Goal: Task Accomplishment & Management: Use online tool/utility

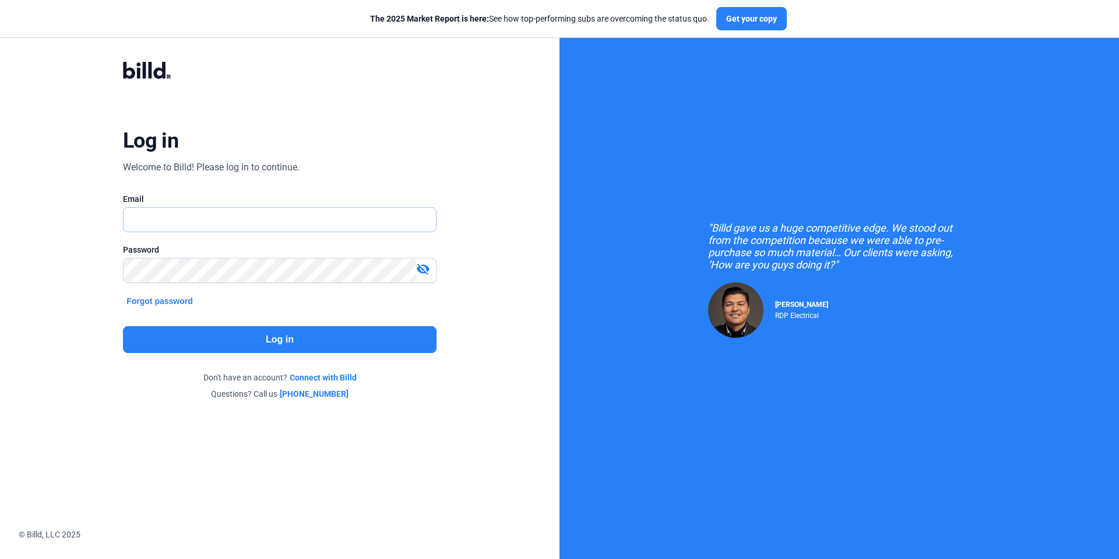
type input "[EMAIL_ADDRESS][DOMAIN_NAME]"
click at [458, 153] on div "Log in Welcome to Billd! Please log in to continue. Email kattest356@gmail.com …" at bounding box center [279, 230] width 403 height 382
click at [308, 340] on button "Log in" at bounding box center [280, 339] width 314 height 27
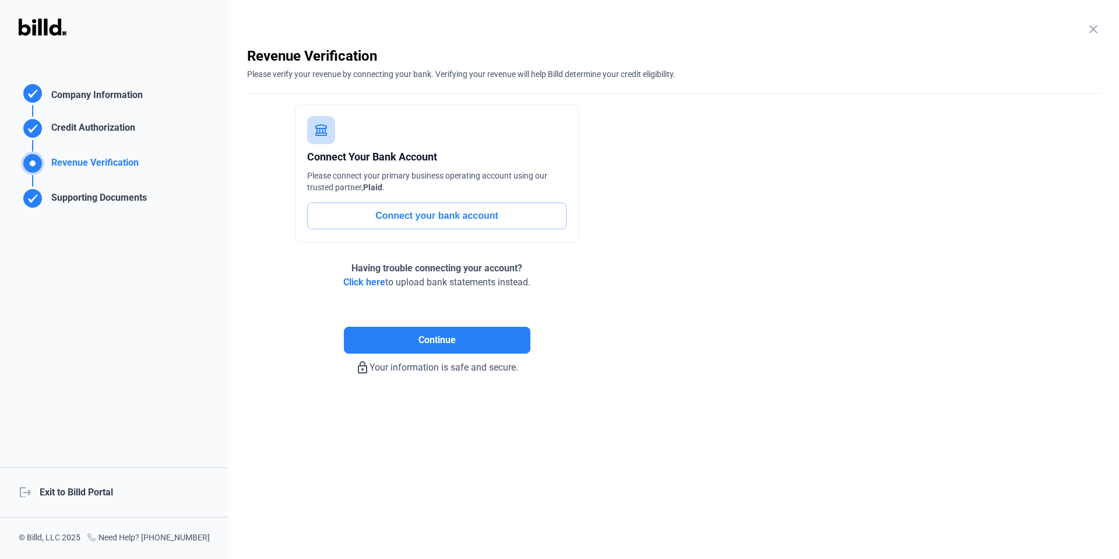
click at [99, 491] on div "logout Exit to Billd Portal" at bounding box center [114, 492] width 229 height 50
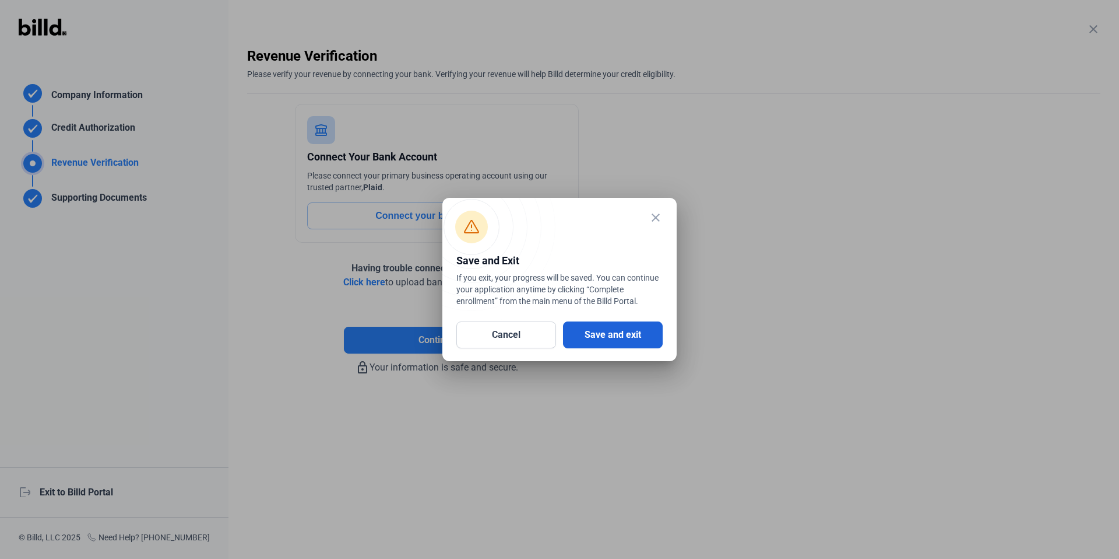
click at [615, 335] on button "Save and exit" at bounding box center [613, 334] width 100 height 27
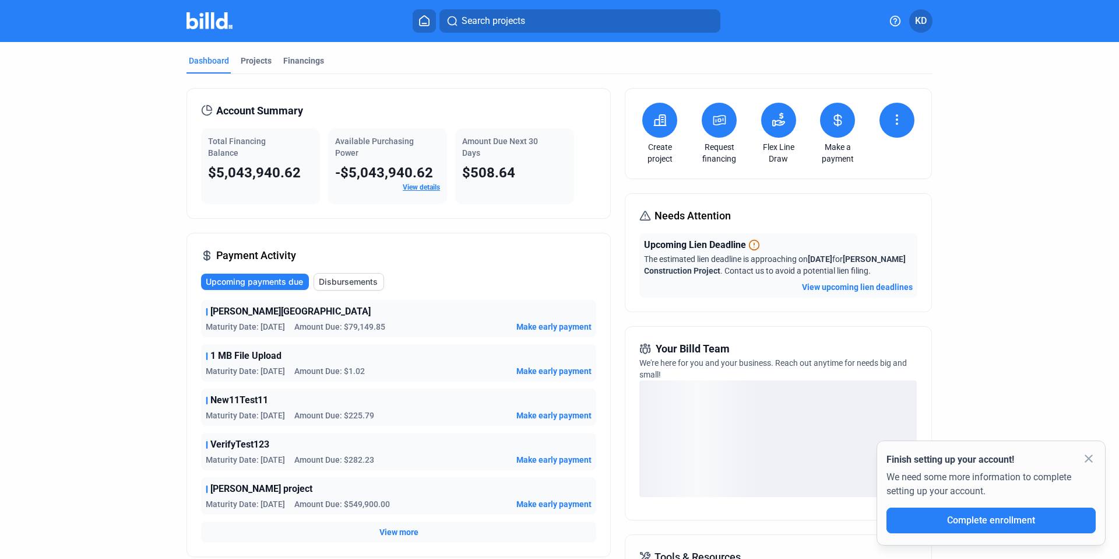
click at [1089, 458] on mat-icon "close" at bounding box center [1089, 458] width 14 height 14
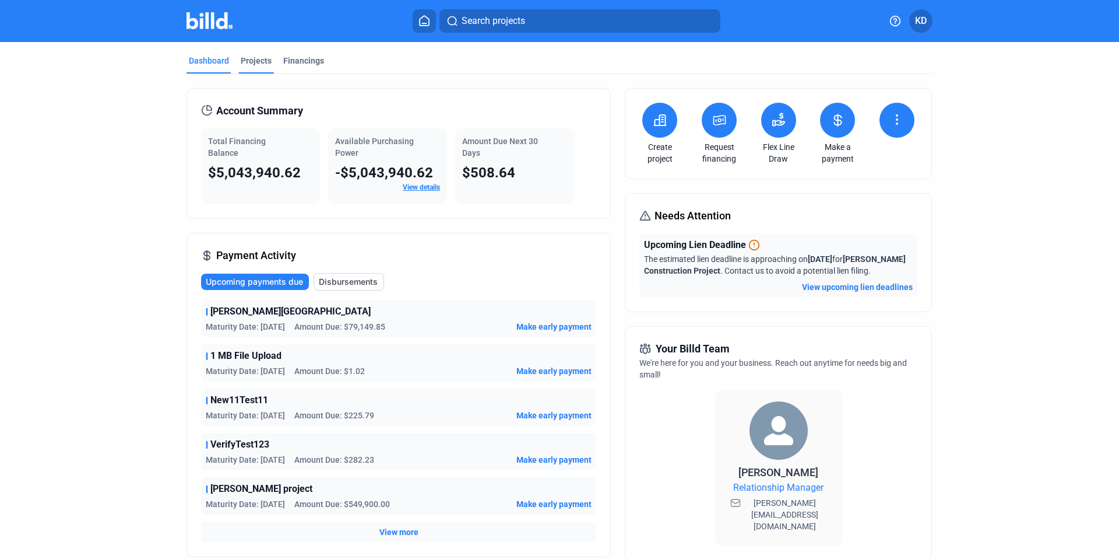
click at [253, 59] on div "Projects" at bounding box center [256, 61] width 31 height 12
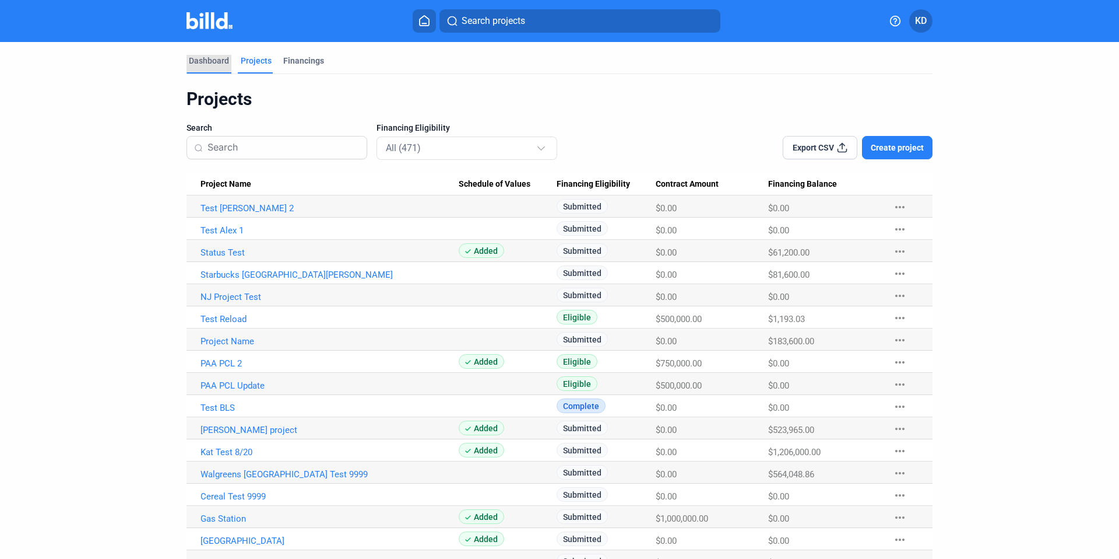
click at [198, 58] on div "Dashboard" at bounding box center [209, 61] width 40 height 12
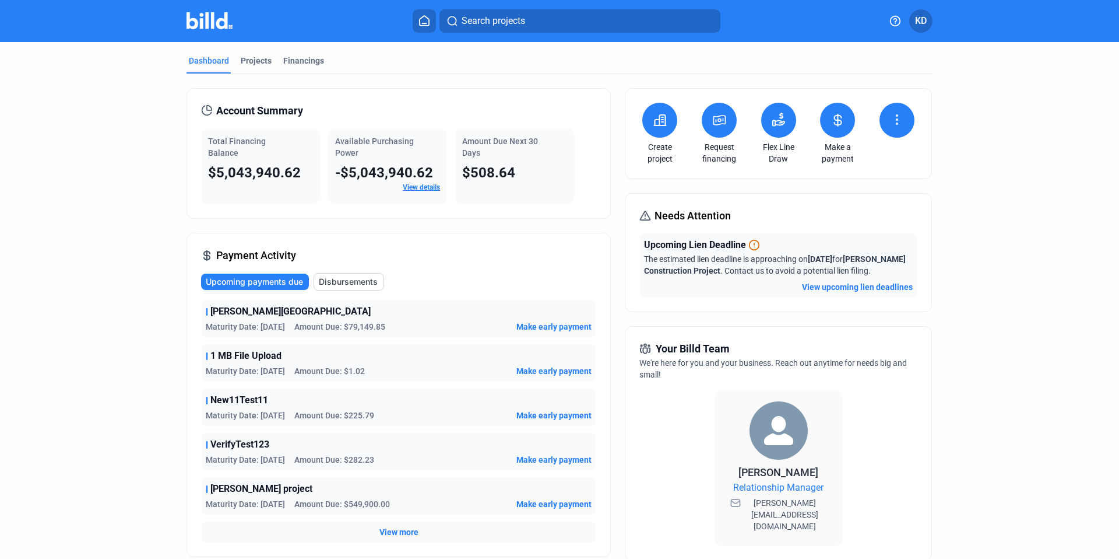
click at [420, 188] on link "View details" at bounding box center [421, 187] width 37 height 8
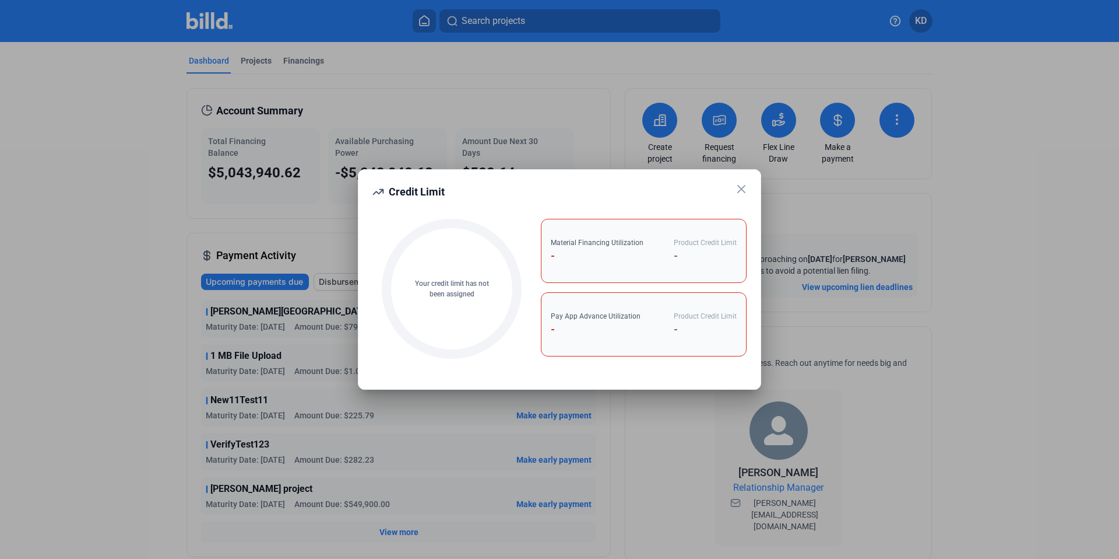
click at [747, 185] on icon at bounding box center [742, 189] width 14 height 14
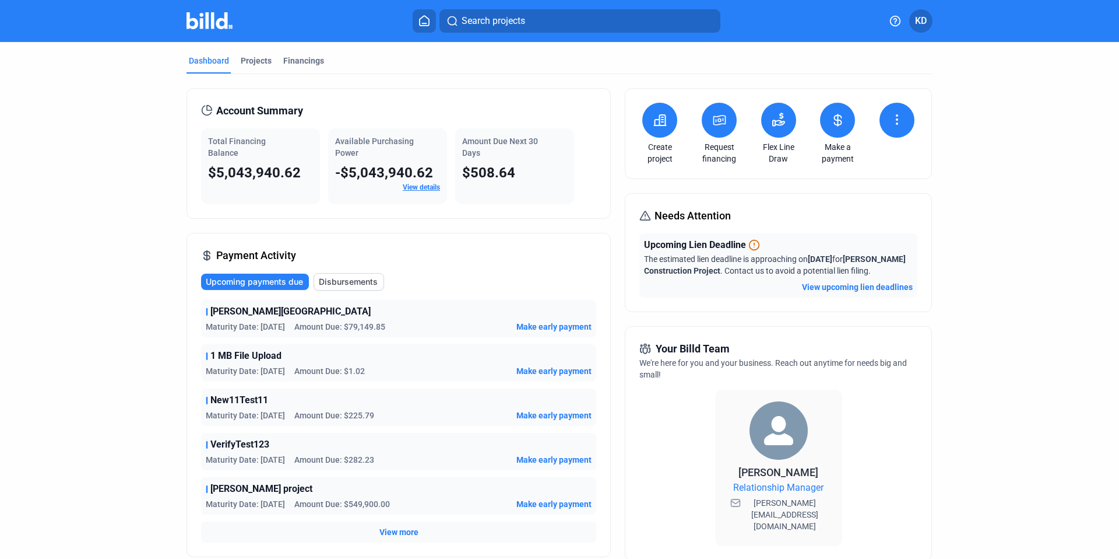
click at [406, 187] on link "View details" at bounding box center [421, 187] width 37 height 8
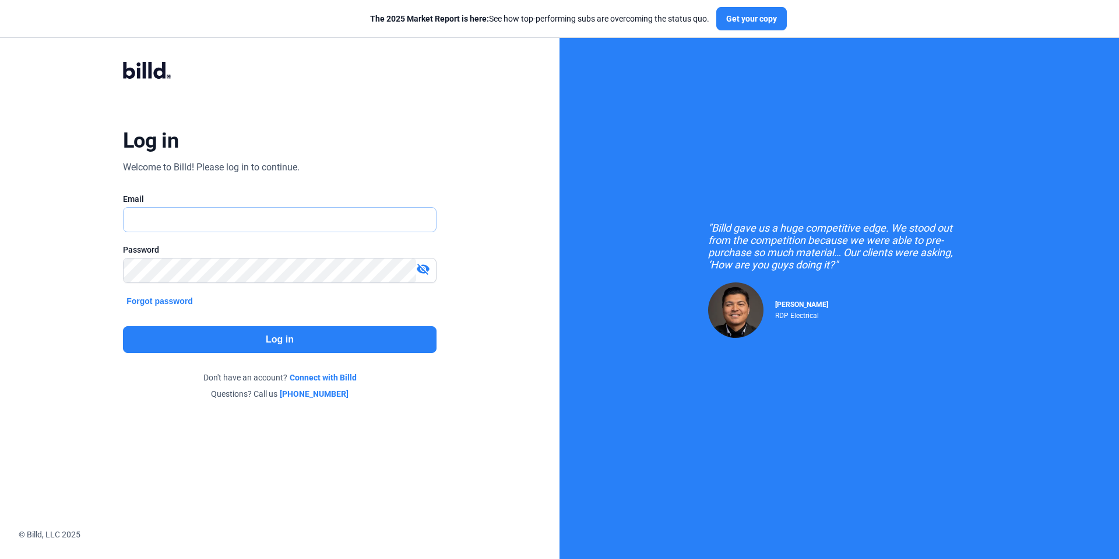
type input "[EMAIL_ADDRESS][DOMAIN_NAME]"
click at [301, 339] on button "Log in" at bounding box center [280, 339] width 314 height 27
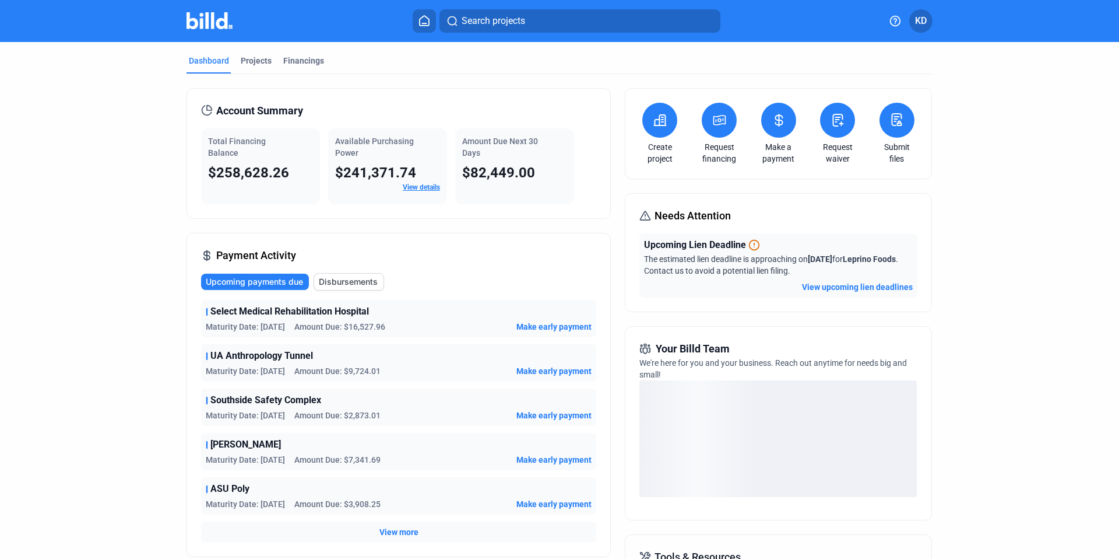
click at [425, 187] on link "View details" at bounding box center [421, 187] width 37 height 8
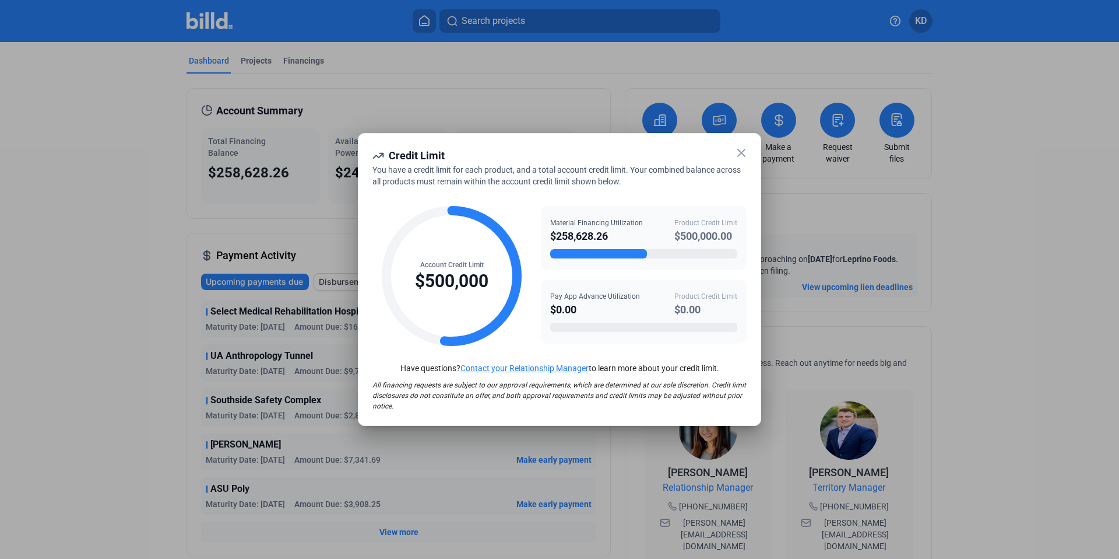
click at [741, 155] on icon at bounding box center [742, 153] width 14 height 14
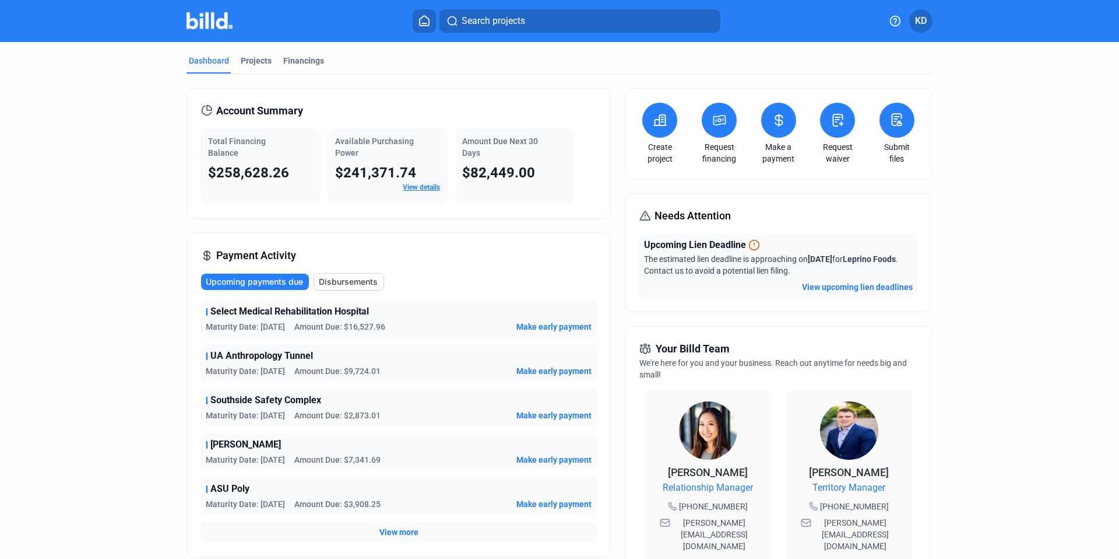
drag, startPoint x: 459, startPoint y: 140, endPoint x: 530, endPoint y: 181, distance: 82.3
click at [530, 182] on div "Amount Due Next 30 Days $82,449.00" at bounding box center [514, 166] width 119 height 76
click at [552, 180] on div "$82,449.00" at bounding box center [514, 172] width 105 height 19
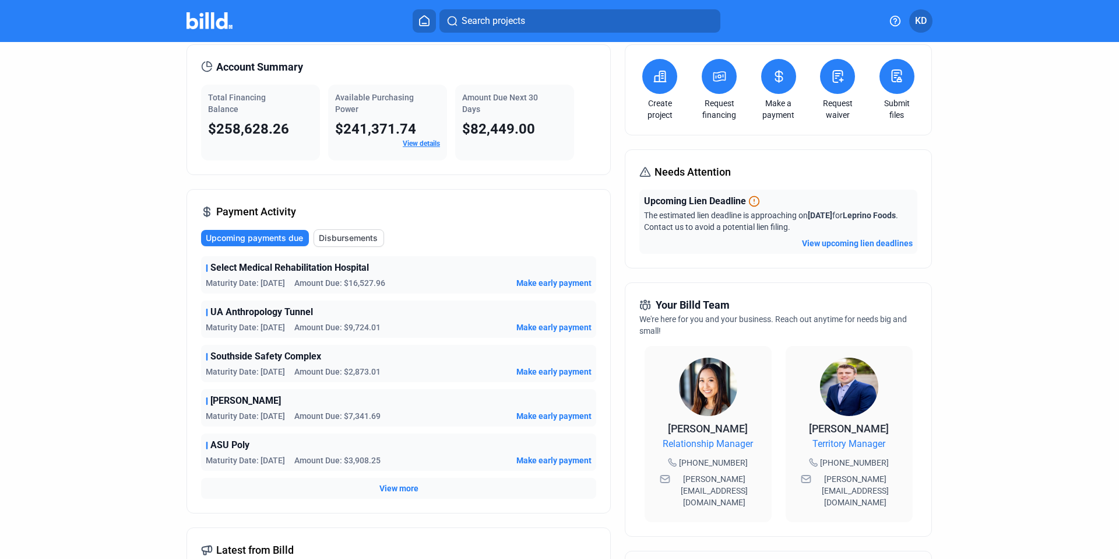
click at [405, 490] on span "View more" at bounding box center [399, 488] width 39 height 12
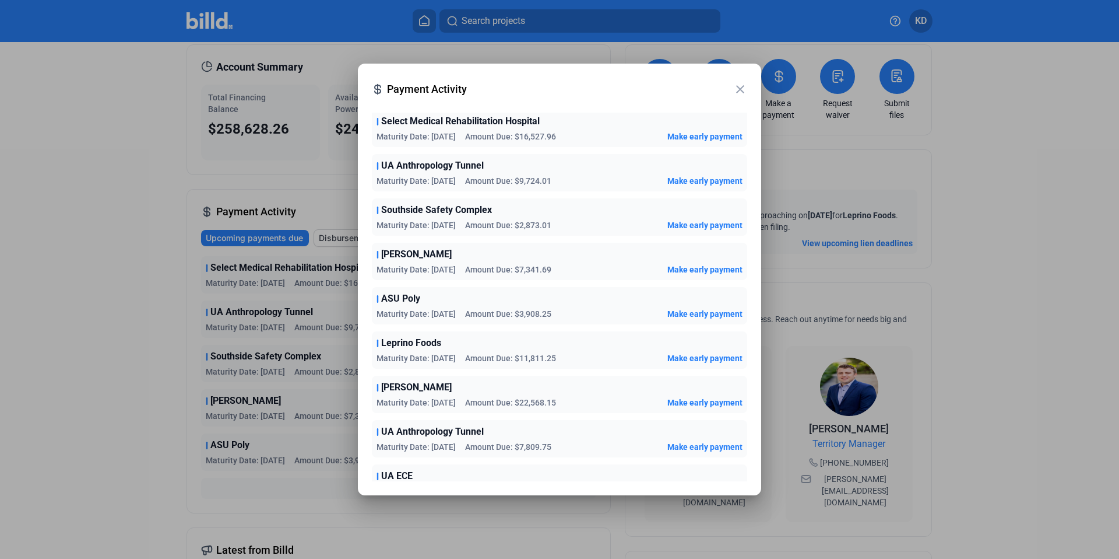
scroll to position [0, 0]
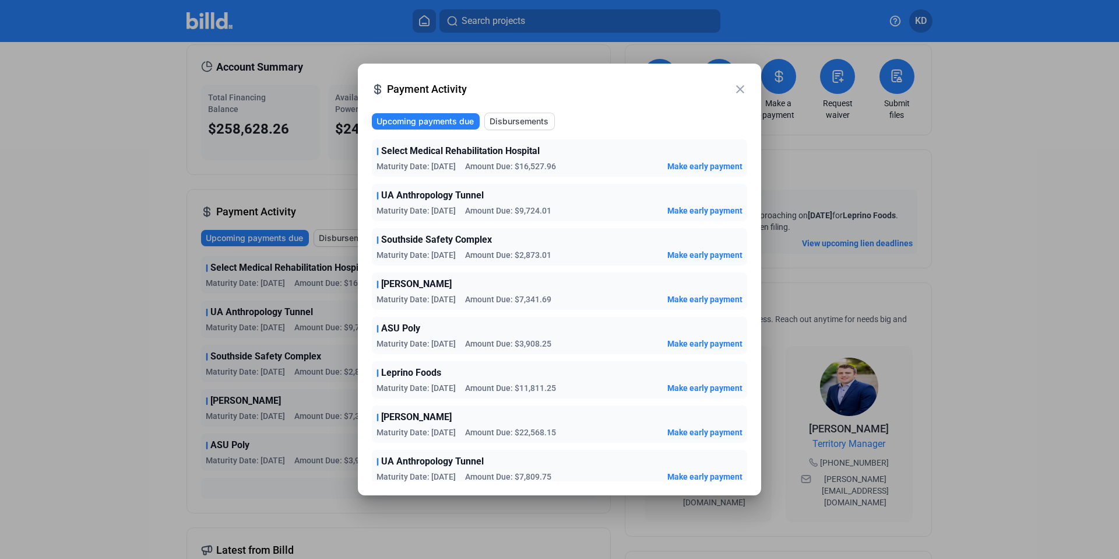
click at [739, 87] on mat-icon "close" at bounding box center [740, 89] width 14 height 14
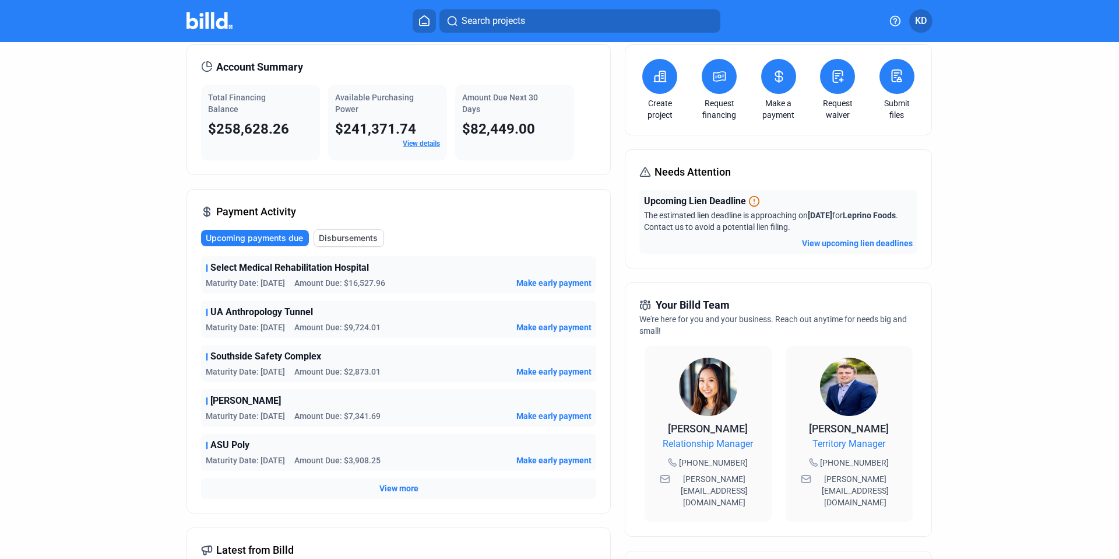
click at [362, 238] on span "Disbursements" at bounding box center [348, 238] width 59 height 12
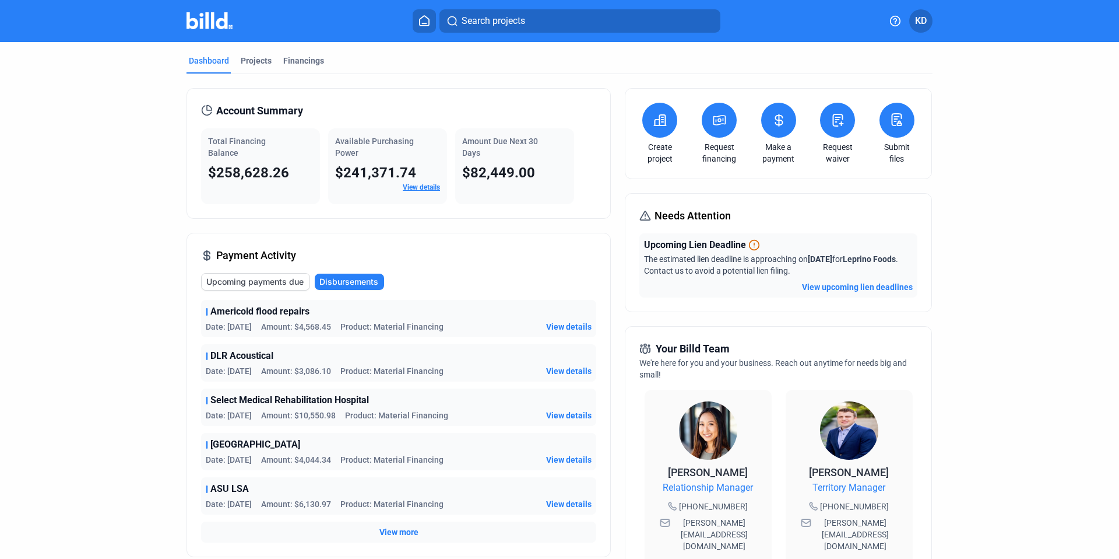
click at [919, 21] on span "KD" at bounding box center [921, 21] width 12 height 14
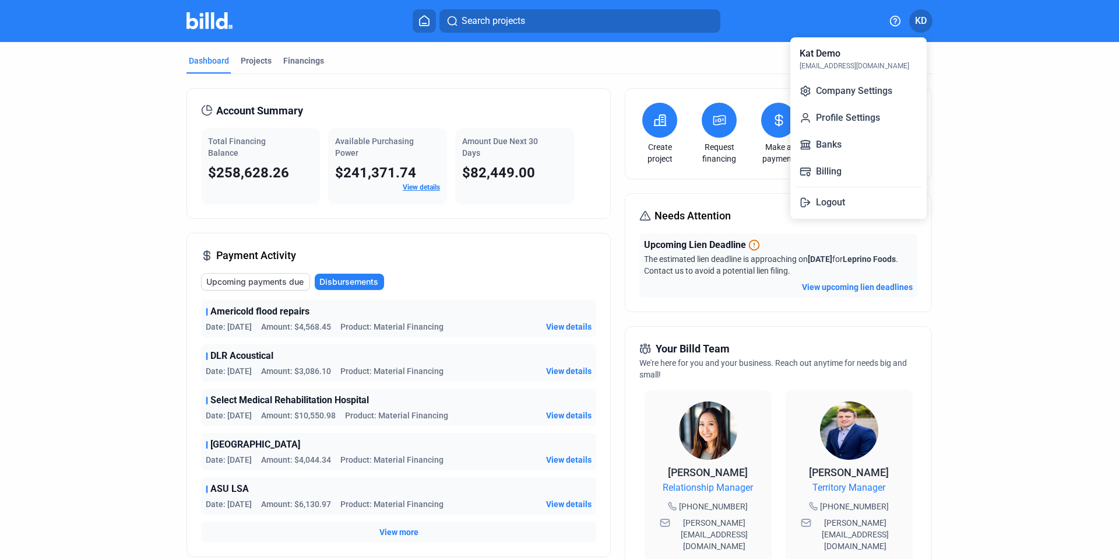
click at [1072, 120] on div at bounding box center [559, 279] width 1119 height 559
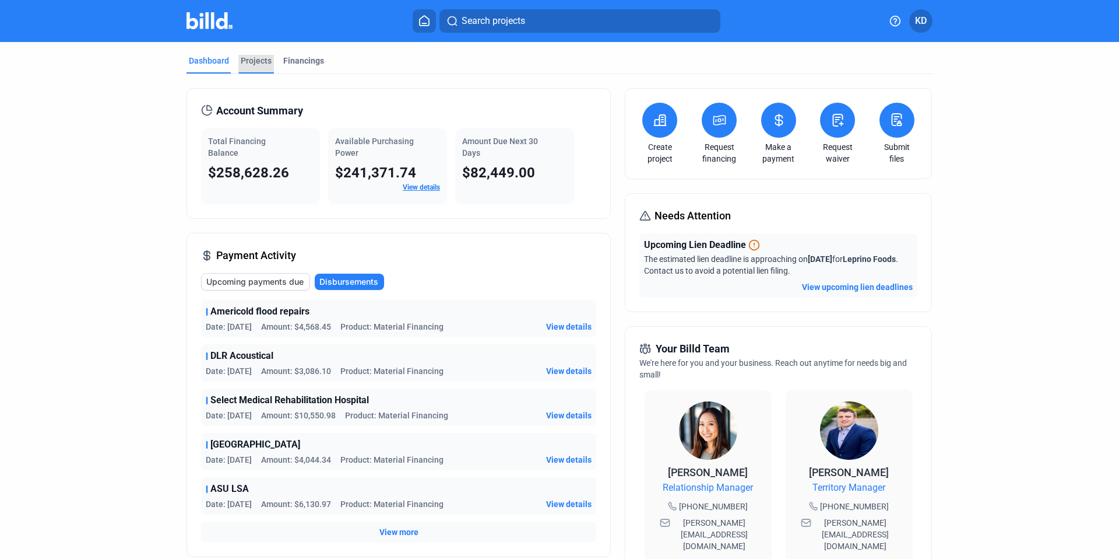
click at [253, 60] on div "Projects" at bounding box center [256, 61] width 31 height 12
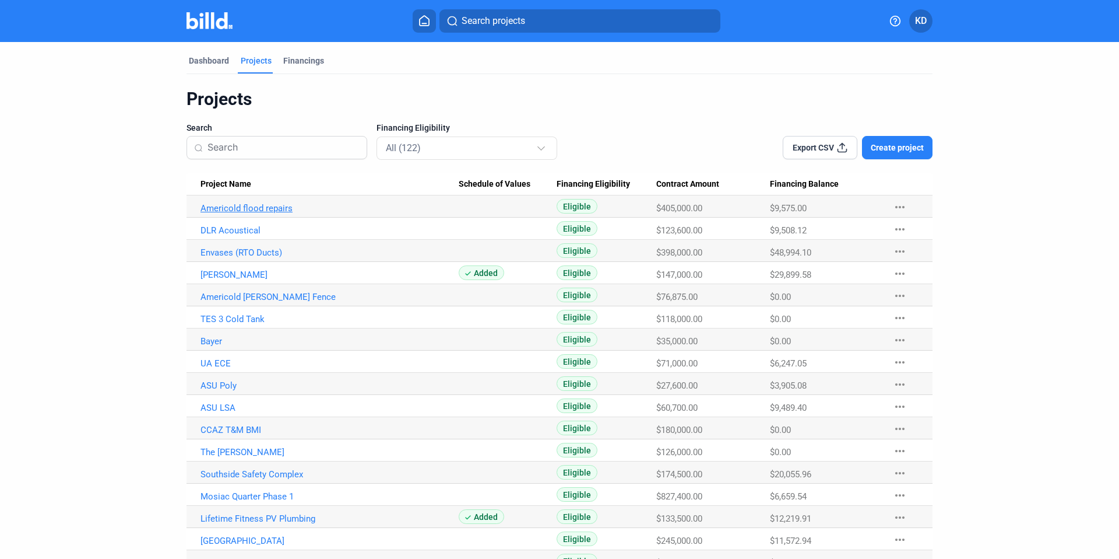
click at [277, 205] on link "Americold flood repairs" at bounding box center [330, 208] width 258 height 10
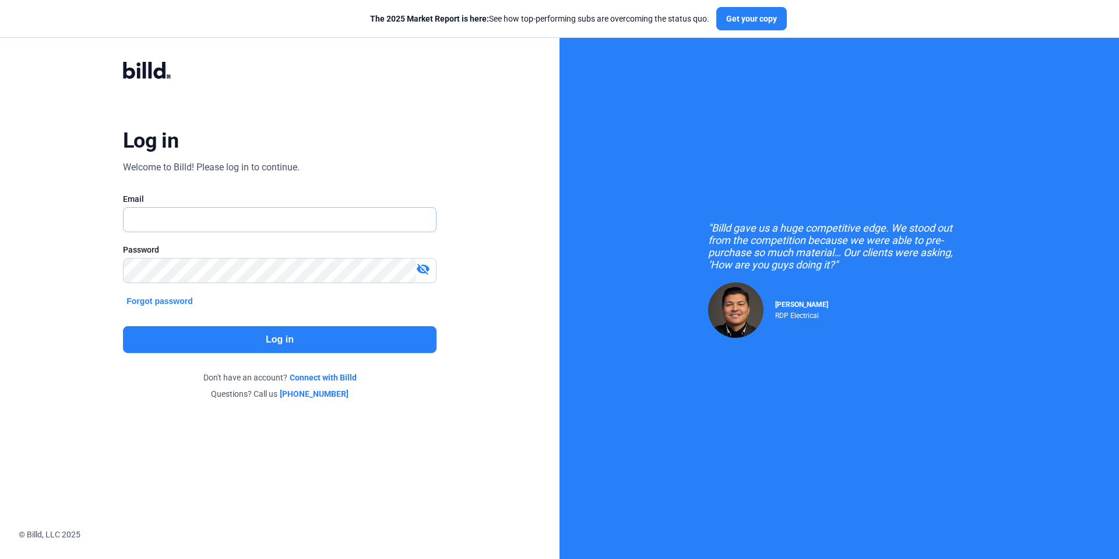
type input "[EMAIL_ADDRESS][DOMAIN_NAME]"
click at [353, 337] on button "Log in" at bounding box center [280, 339] width 314 height 27
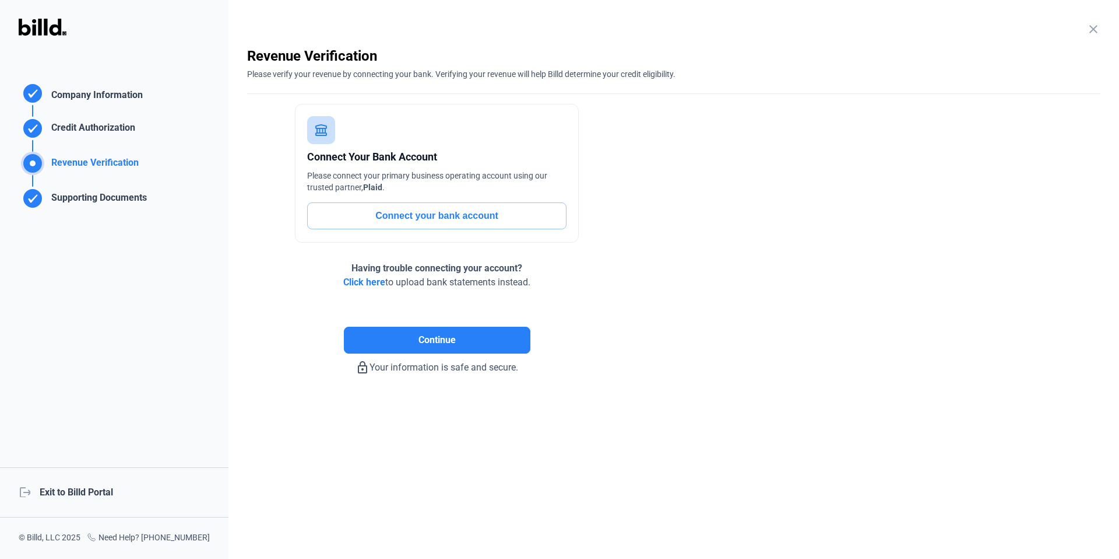
click at [94, 486] on div "logout Exit to Billd Portal" at bounding box center [114, 492] width 229 height 50
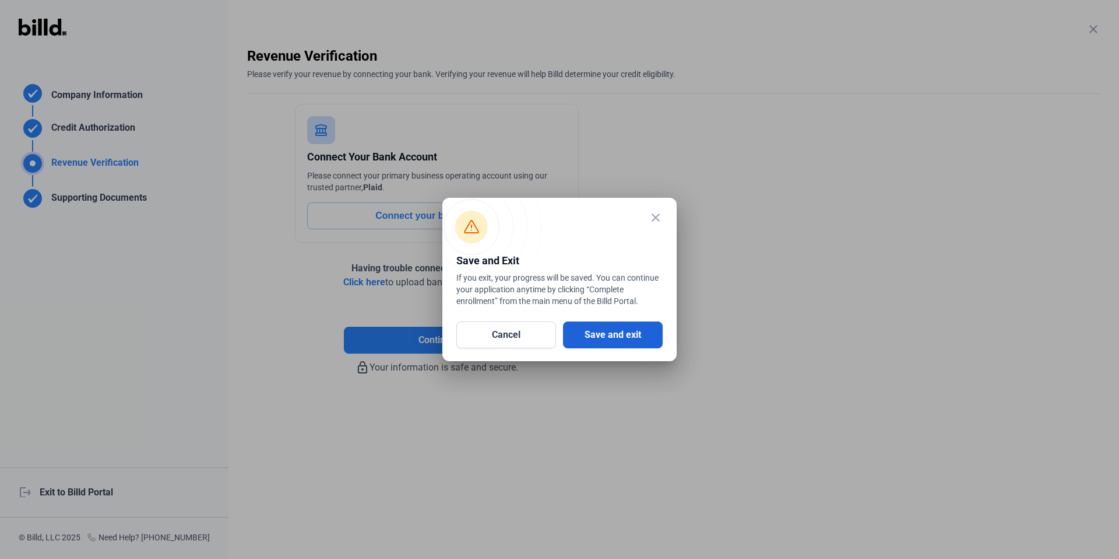
click at [620, 338] on button "Save and exit" at bounding box center [613, 334] width 100 height 27
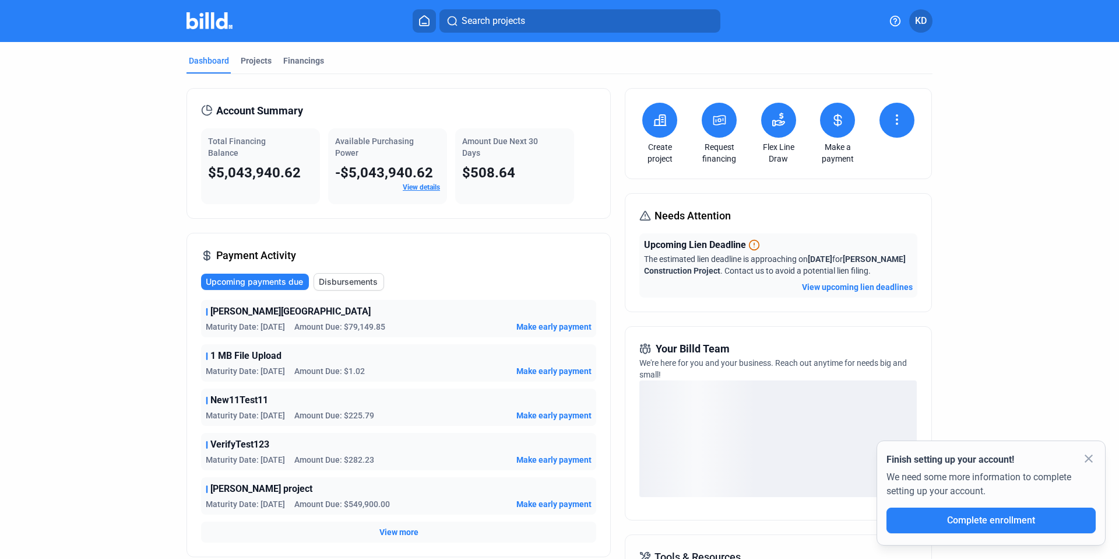
click at [1096, 457] on div "close Finish setting up your account! We need some more information to complete…" at bounding box center [991, 492] width 229 height 105
click at [241, 59] on div "Projects" at bounding box center [256, 61] width 31 height 12
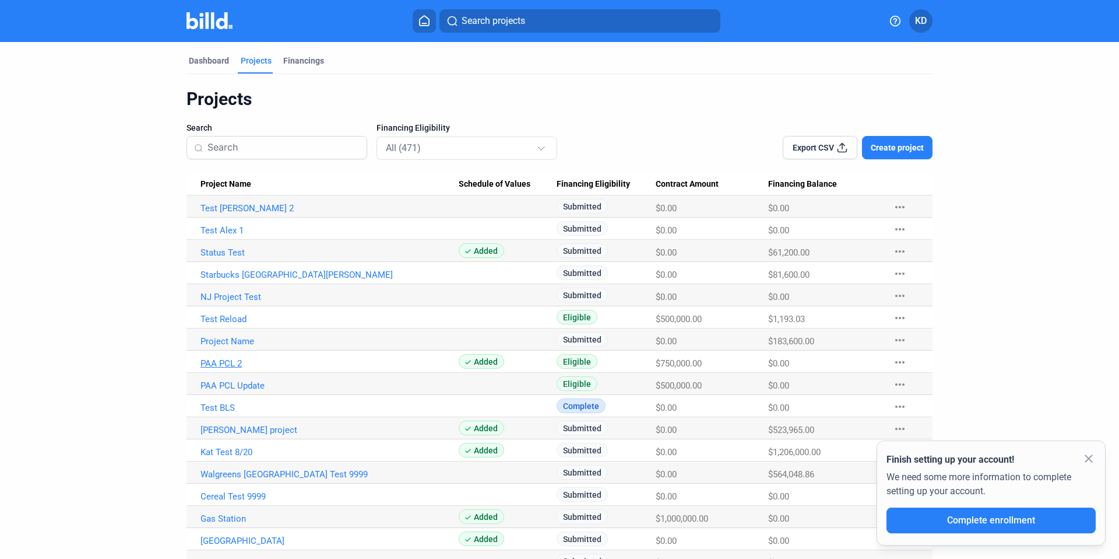
click at [237, 363] on link "PAA PCL 2" at bounding box center [330, 363] width 258 height 10
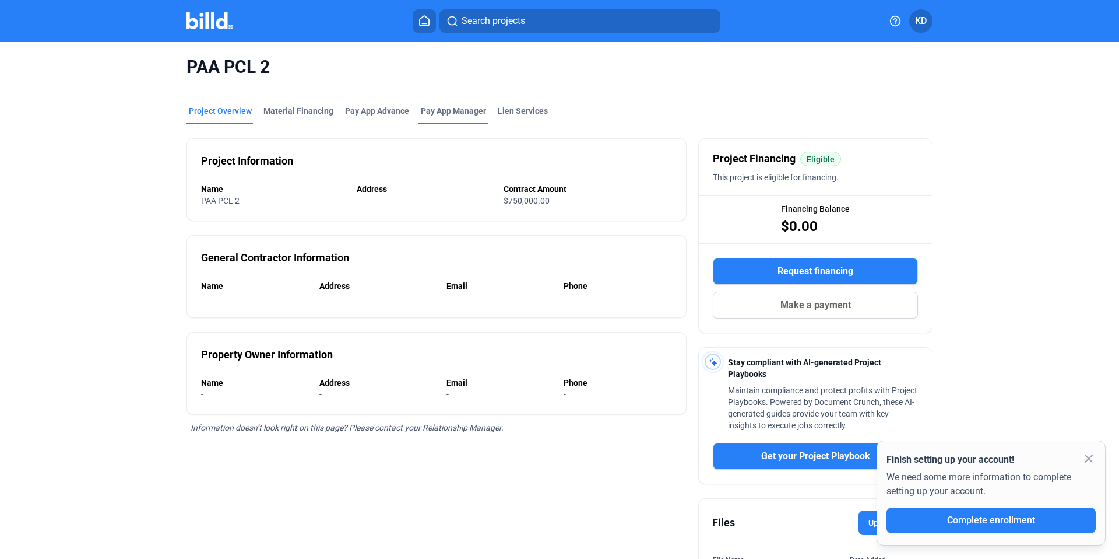
click at [448, 117] on div "Pay App Manager" at bounding box center [454, 114] width 70 height 19
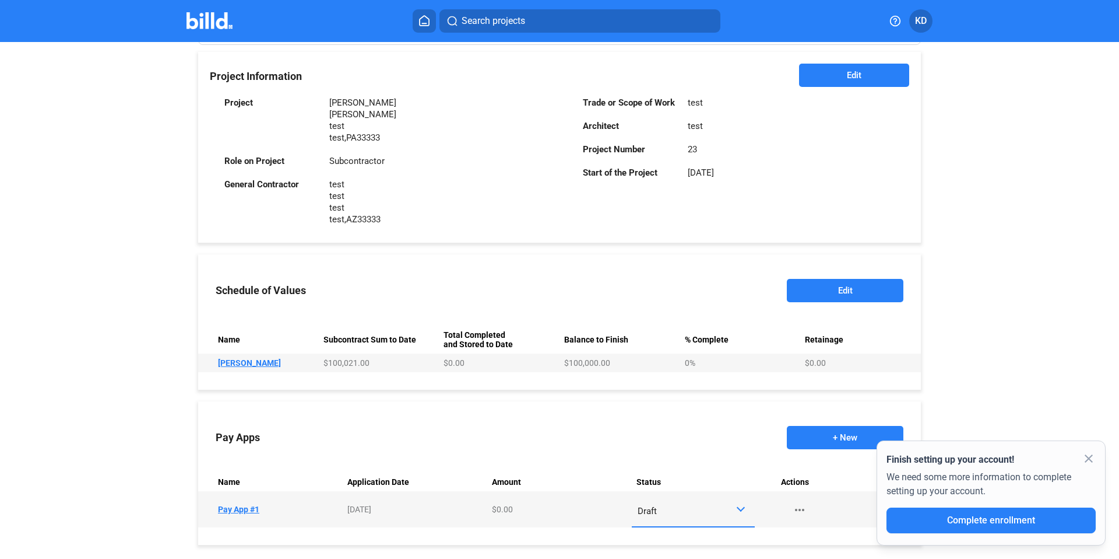
scroll to position [305, 0]
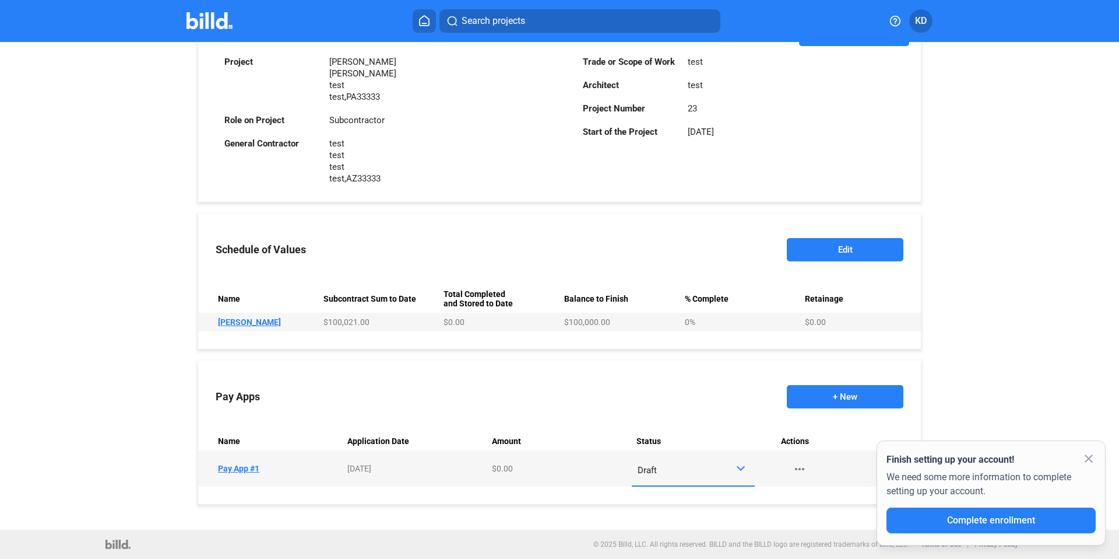
click at [242, 468] on td "Name Pay App #1" at bounding box center [270, 468] width 145 height 36
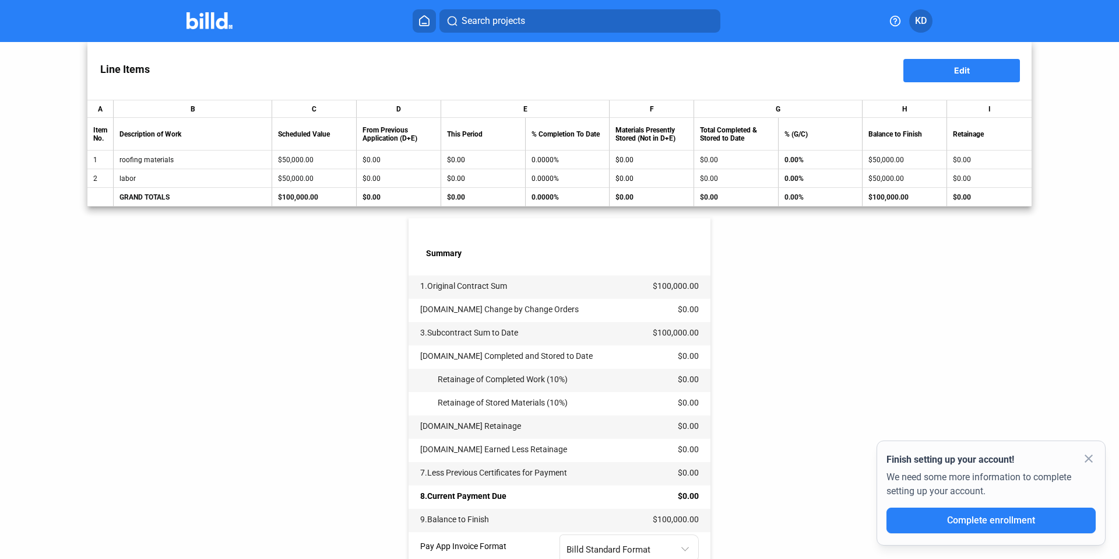
scroll to position [273, 0]
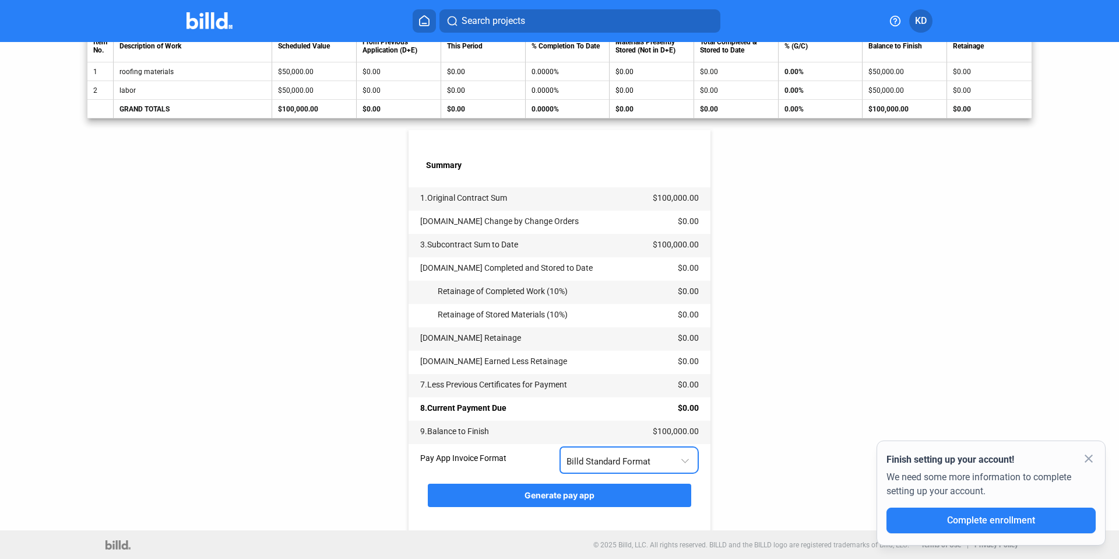
click at [620, 457] on span "Billd Standard Format" at bounding box center [609, 461] width 84 height 10
click at [618, 512] on span "AIA G702 + G703" at bounding box center [597, 509] width 66 height 10
click at [588, 500] on button "Generate pay app" at bounding box center [560, 494] width 264 height 23
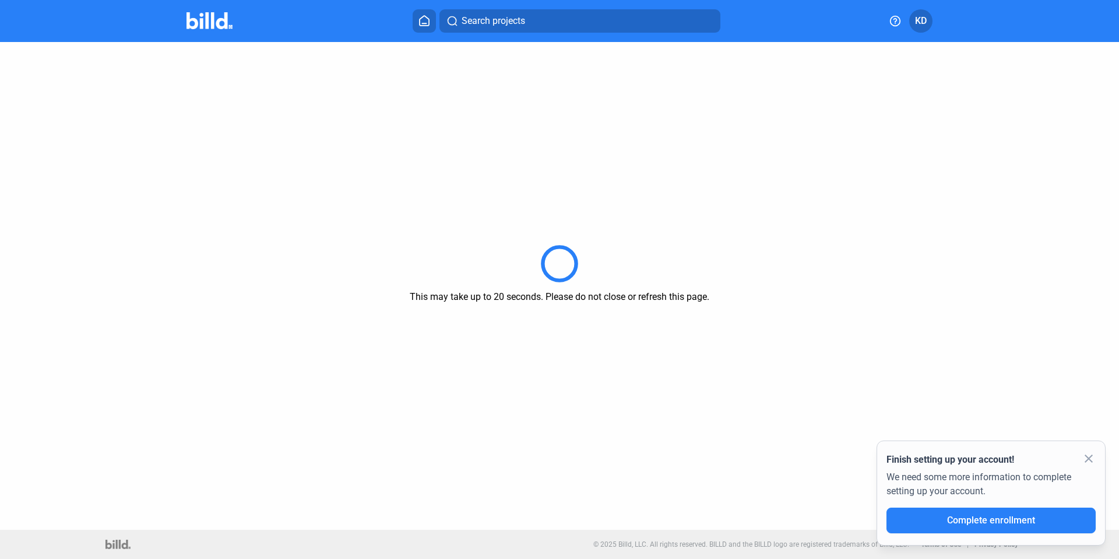
scroll to position [0, 0]
click at [1089, 459] on mat-icon "close" at bounding box center [1089, 458] width 14 height 14
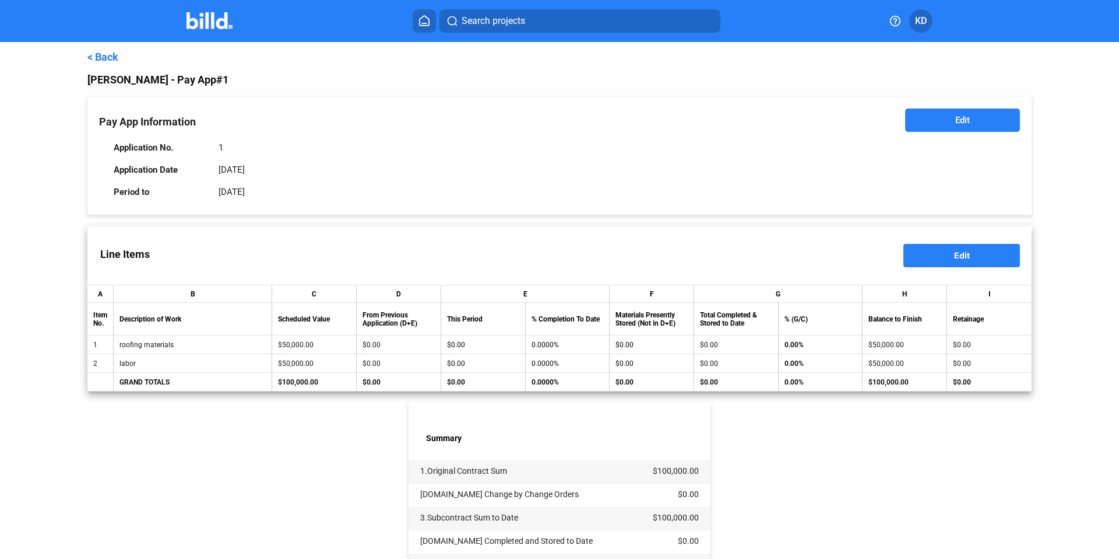
click at [111, 57] on link "< Back" at bounding box center [102, 57] width 31 height 12
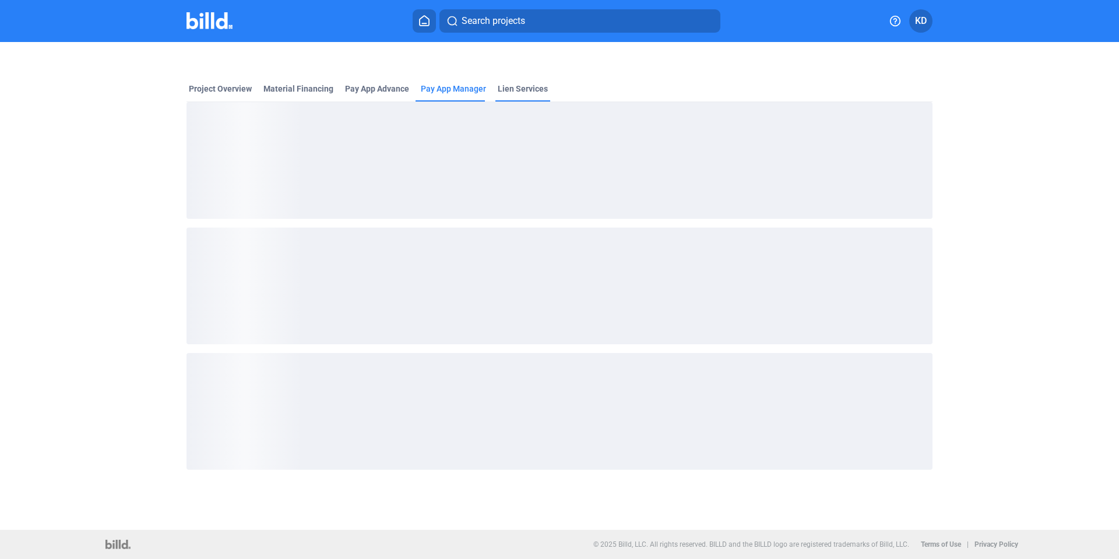
click at [529, 93] on div "Lien Services" at bounding box center [523, 89] width 50 height 12
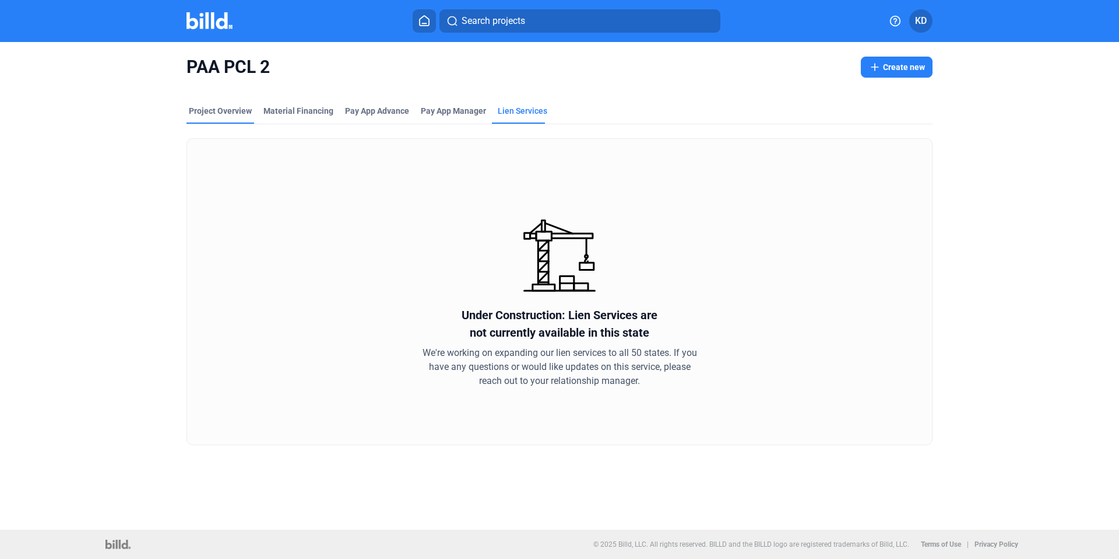
click at [225, 108] on div "Project Overview" at bounding box center [220, 111] width 63 height 12
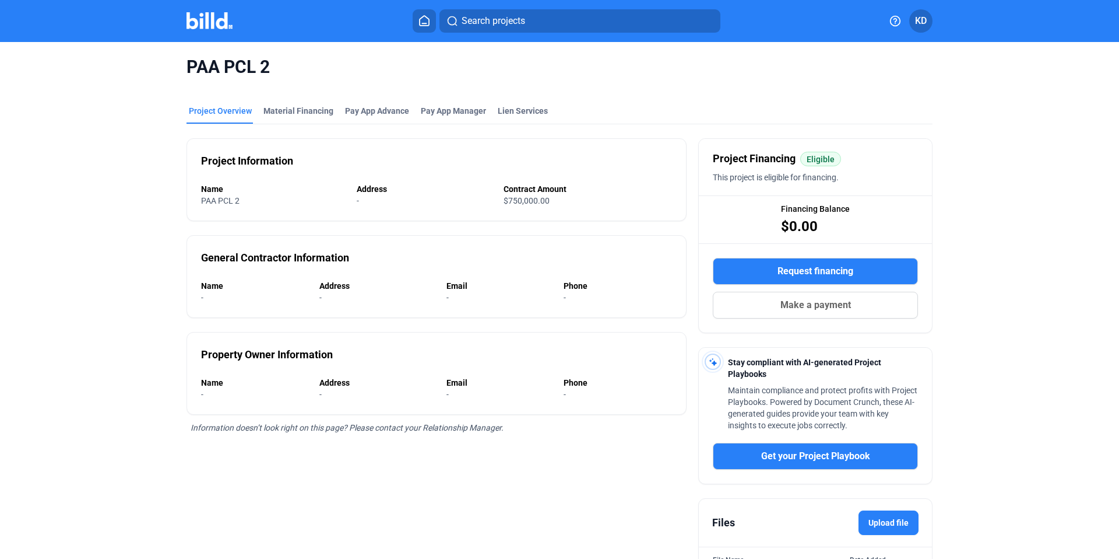
click at [422, 34] on mat-toolbar "Search projects KD" at bounding box center [559, 21] width 1119 height 42
click at [426, 24] on icon at bounding box center [425, 20] width 12 height 11
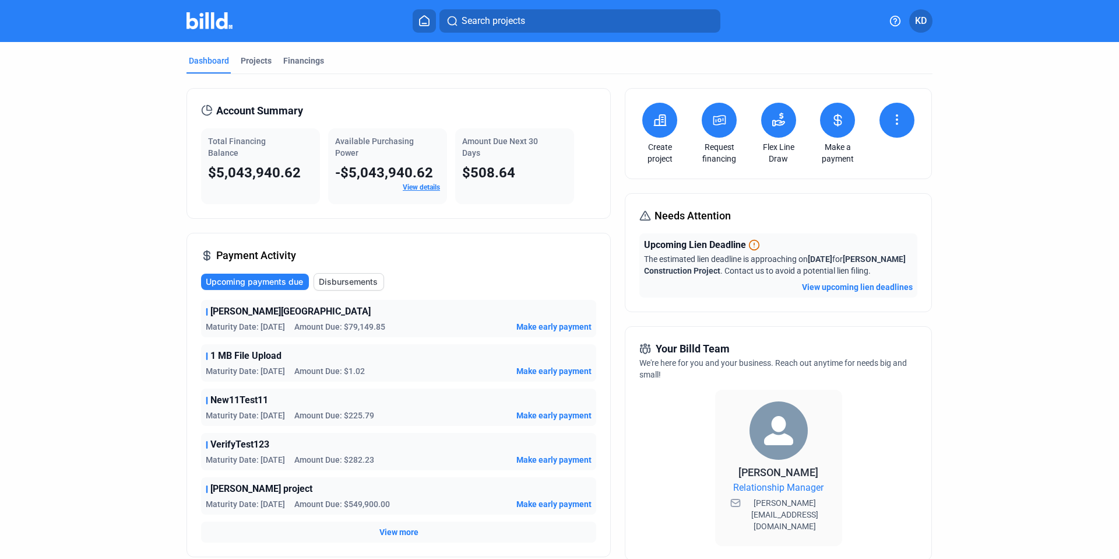
click at [890, 127] on dots-menu-icon at bounding box center [897, 121] width 14 height 16
click at [864, 58] on div at bounding box center [559, 279] width 1119 height 559
click at [250, 61] on div "Projects" at bounding box center [256, 61] width 31 height 12
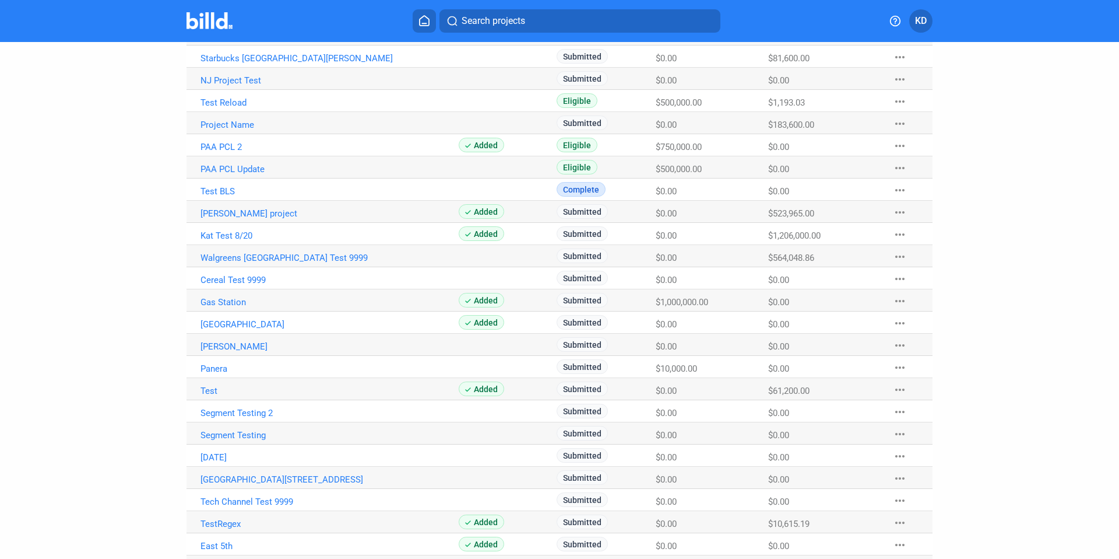
scroll to position [228, 0]
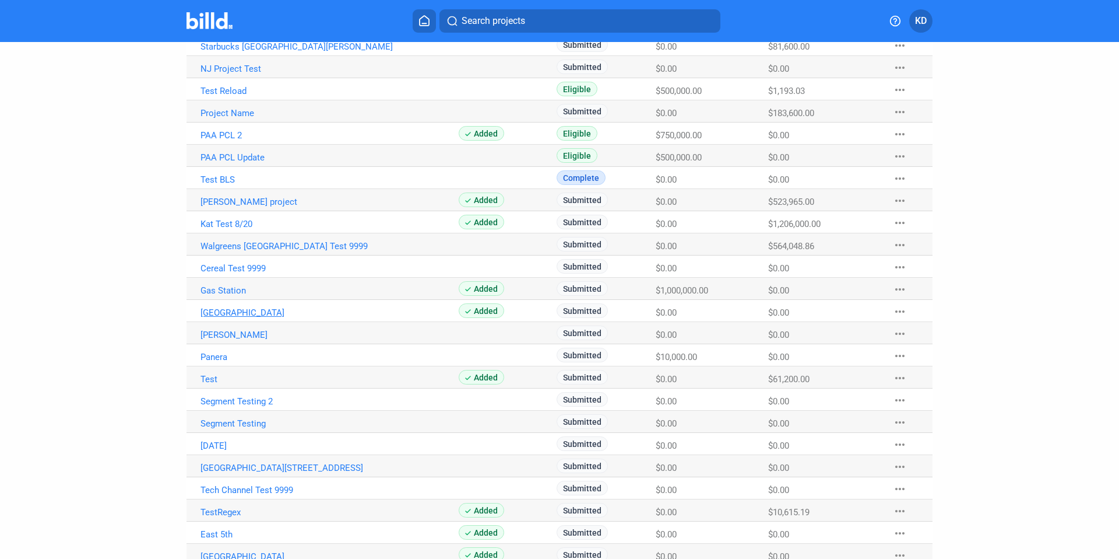
click at [251, 313] on link "Austin Football Stadium" at bounding box center [330, 312] width 258 height 10
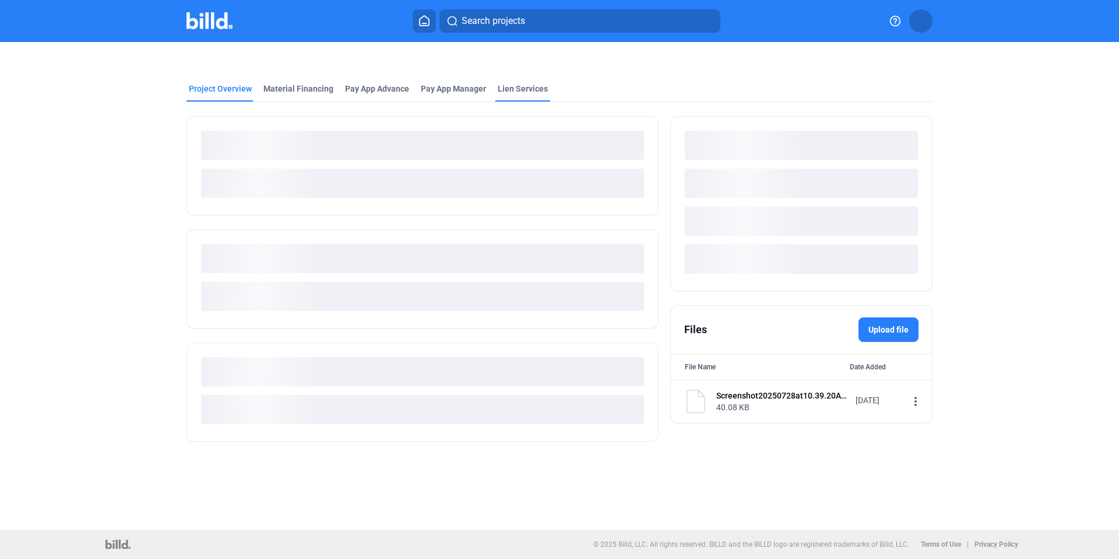
click at [531, 93] on div "Lien Services" at bounding box center [523, 89] width 50 height 12
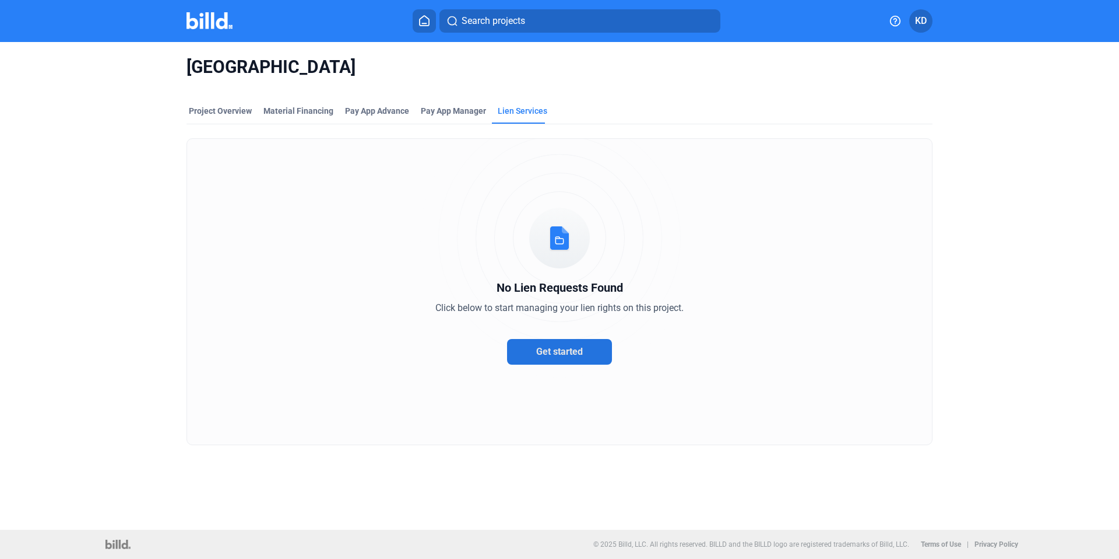
click at [555, 348] on span "Get started" at bounding box center [559, 351] width 47 height 11
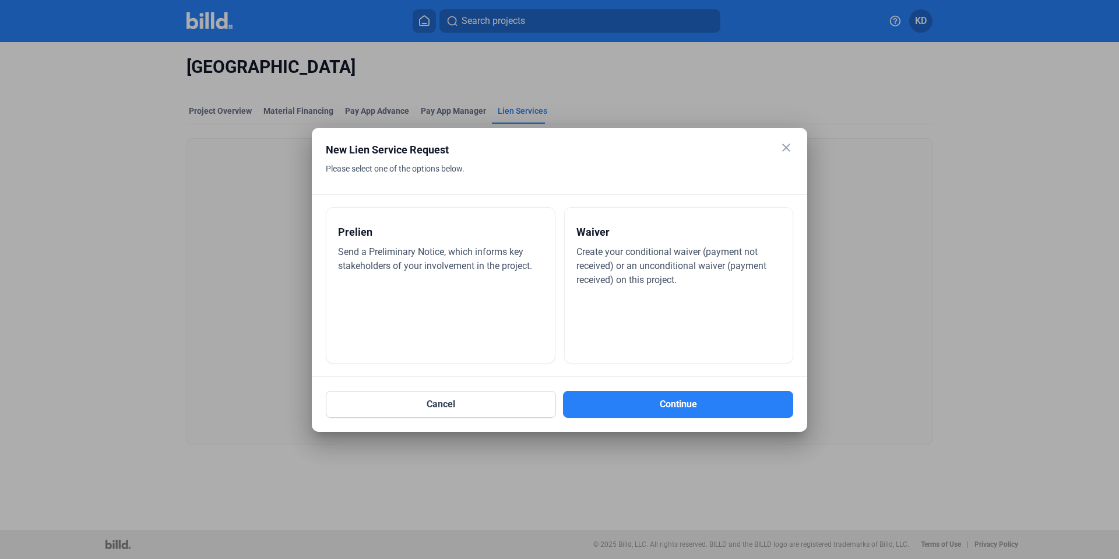
click at [443, 289] on div "Prelien Send a Preliminary Notice, which informs key stakeholders of your invol…" at bounding box center [441, 285] width 230 height 156
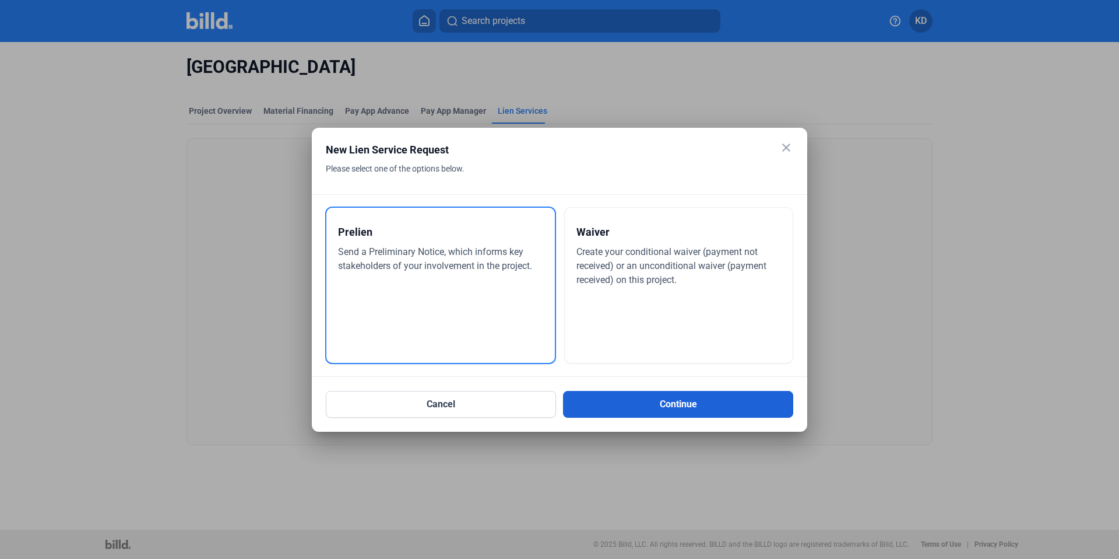
click at [684, 403] on button "Continue" at bounding box center [678, 404] width 230 height 27
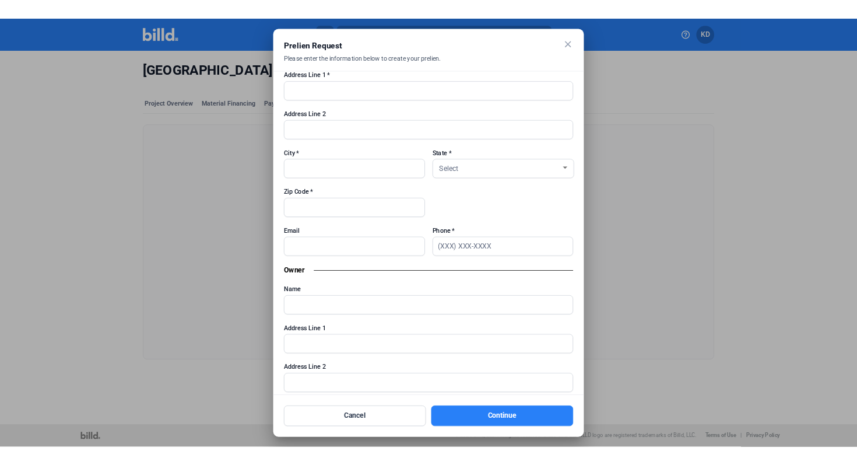
scroll to position [802, 0]
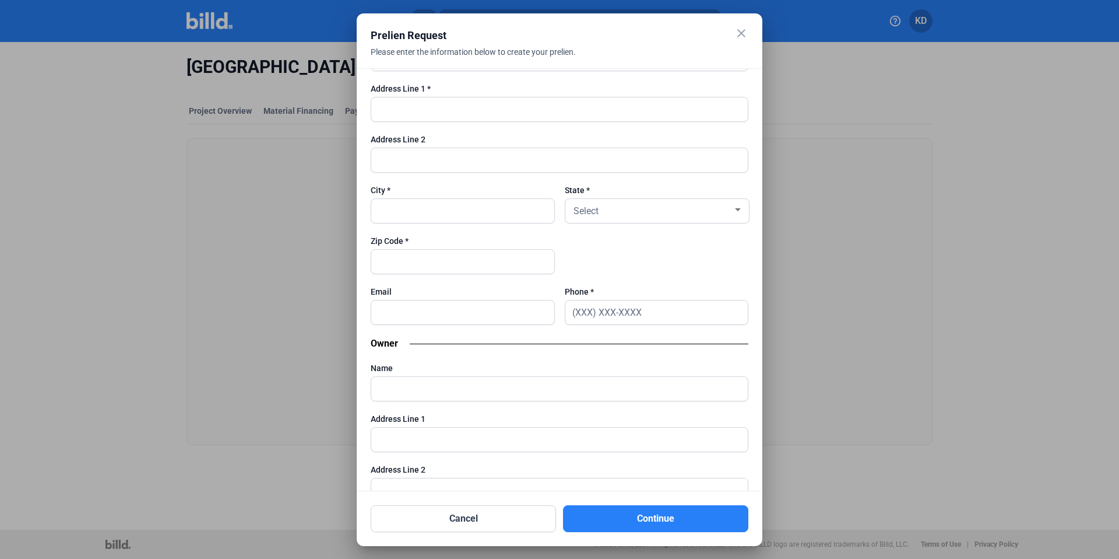
click at [750, 27] on mat-dialog-container "close Prelien Request Please enter the information below to create your prelien…" at bounding box center [560, 279] width 406 height 532
click at [743, 29] on mat-icon "close" at bounding box center [742, 33] width 14 height 14
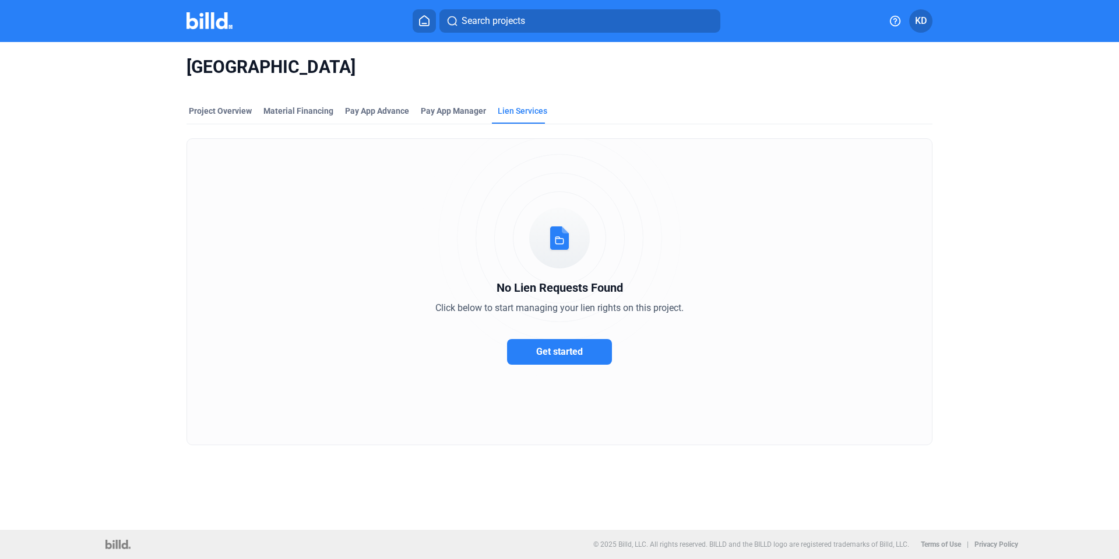
click at [924, 21] on span "KD" at bounding box center [921, 21] width 12 height 14
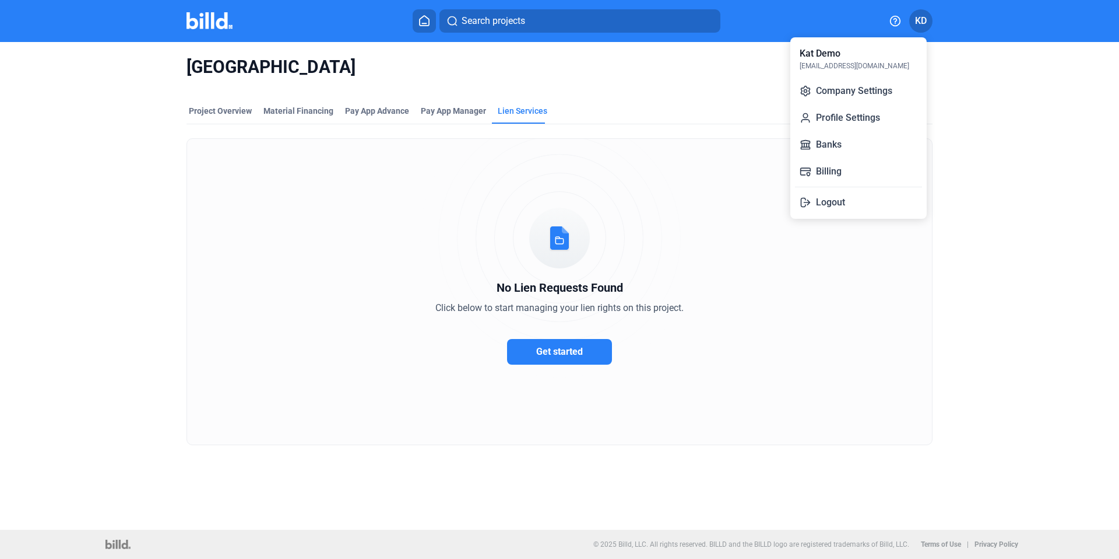
click at [1032, 162] on div at bounding box center [559, 279] width 1119 height 559
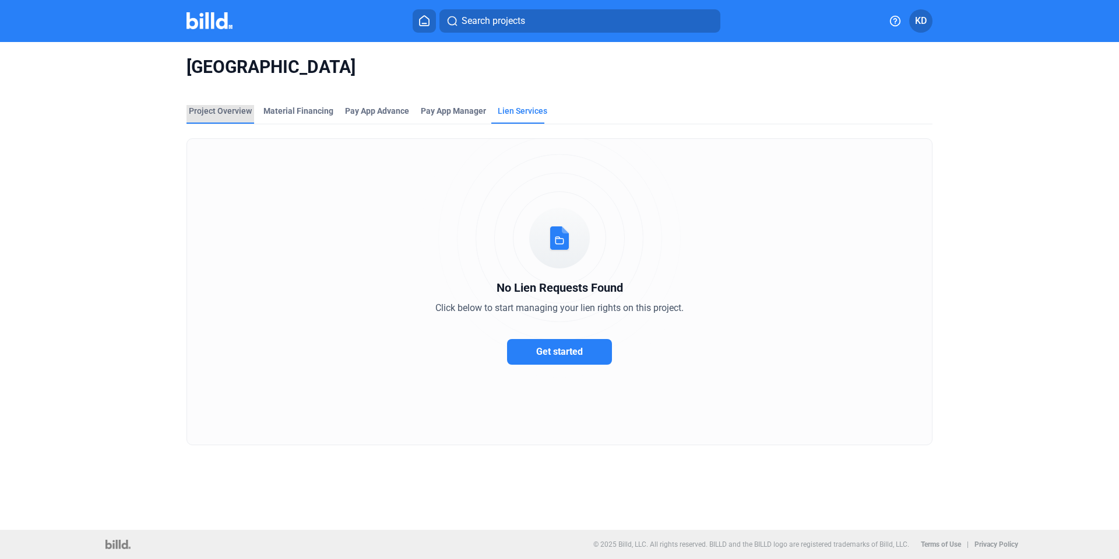
click at [231, 110] on div "Project Overview" at bounding box center [220, 111] width 63 height 12
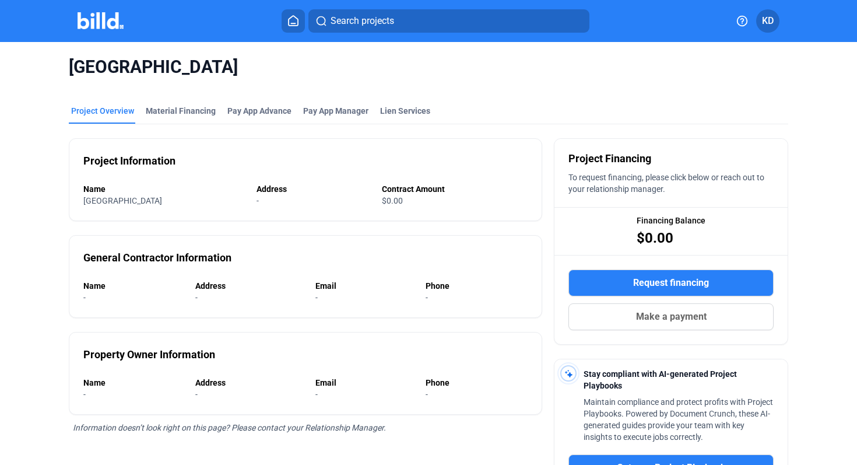
click at [598, 92] on mat-tab-group "Project Overview Material Financing Pay App Advance Pay App Manager Lien Servic…" at bounding box center [429, 359] width 720 height 535
